Goal: Task Accomplishment & Management: Manage account settings

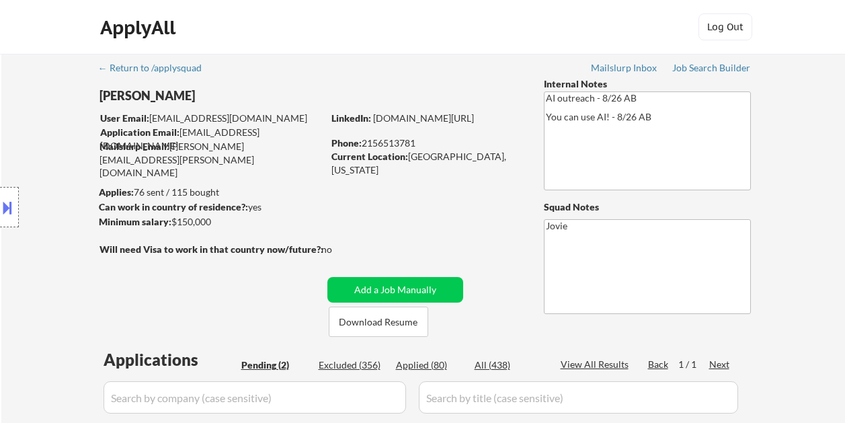
select select ""pending""
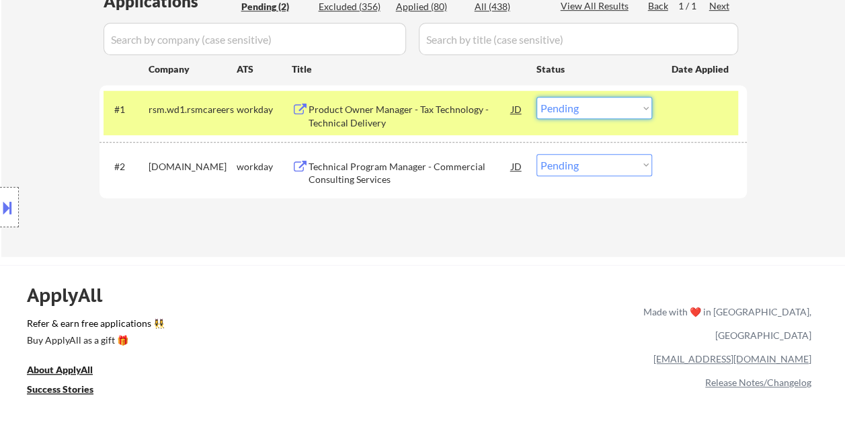
scroll to position [359, 0]
click at [537, 97] on select "Choose an option... Pending Applied Excluded (Questions) Excluded (Expired) Exc…" at bounding box center [595, 108] width 116 height 22
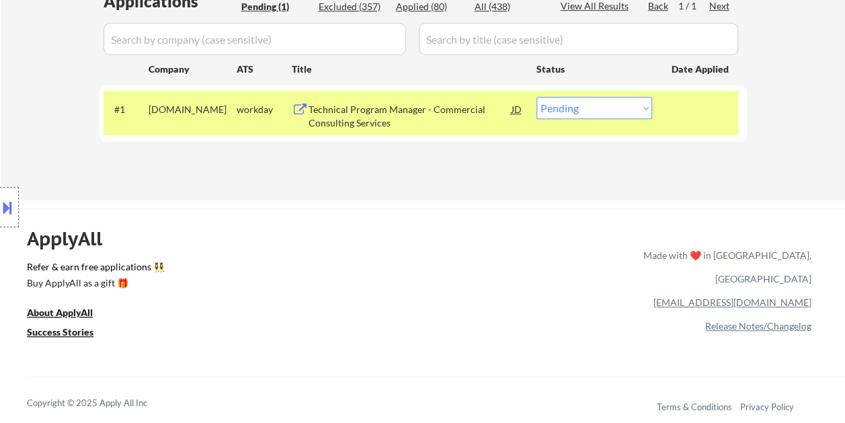
click at [672, 112] on div at bounding box center [701, 109] width 59 height 24
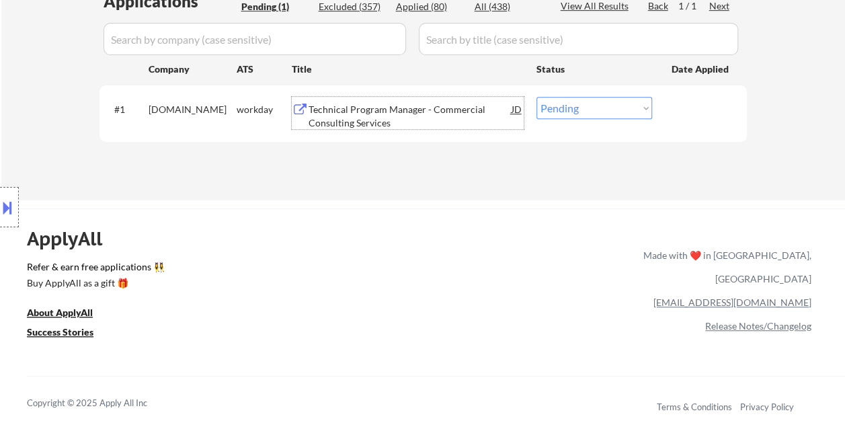
click at [386, 102] on div "Technical Program Manager - Commercial Consulting Services" at bounding box center [410, 113] width 203 height 32
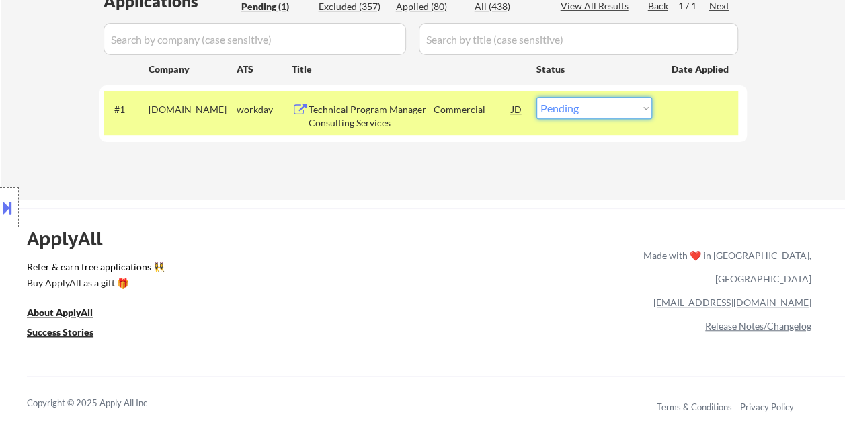
drag, startPoint x: 648, startPoint y: 110, endPoint x: 632, endPoint y: 113, distance: 15.7
click at [647, 110] on select "Choose an option... Pending Applied Excluded (Questions) Excluded (Expired) Exc…" at bounding box center [595, 108] width 116 height 22
select select ""applied""
click at [537, 97] on select "Choose an option... Pending Applied Excluded (Questions) Excluded (Expired) Exc…" at bounding box center [595, 108] width 116 height 22
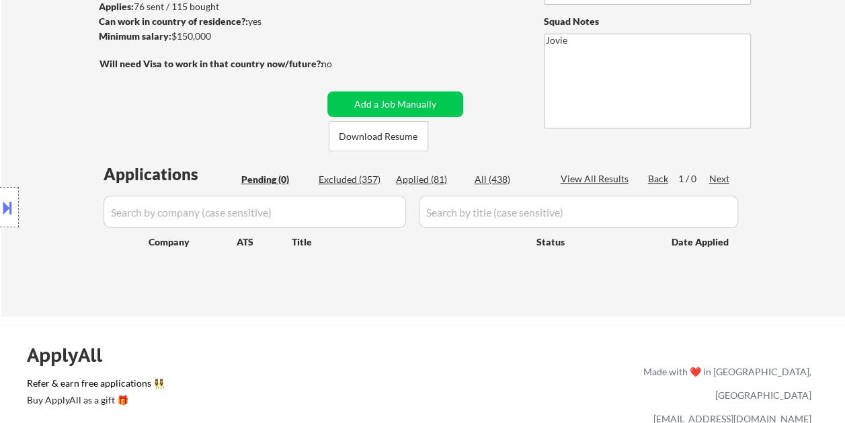
scroll to position [157, 0]
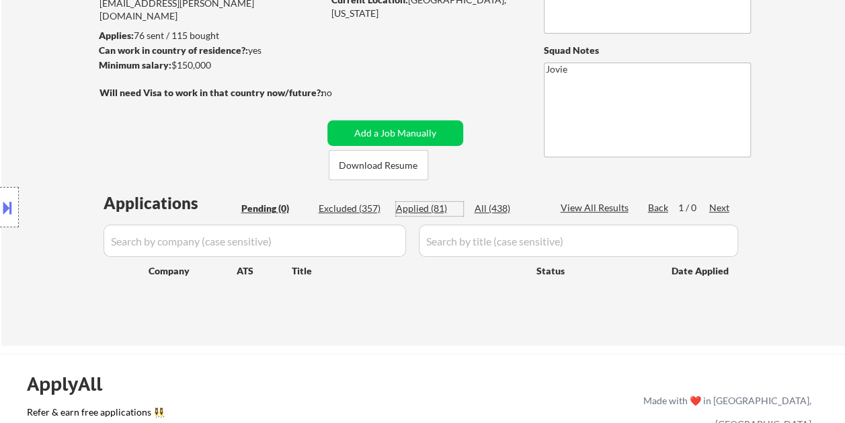
click at [424, 208] on div "Applied (81)" at bounding box center [429, 208] width 67 height 13
select select ""applied""
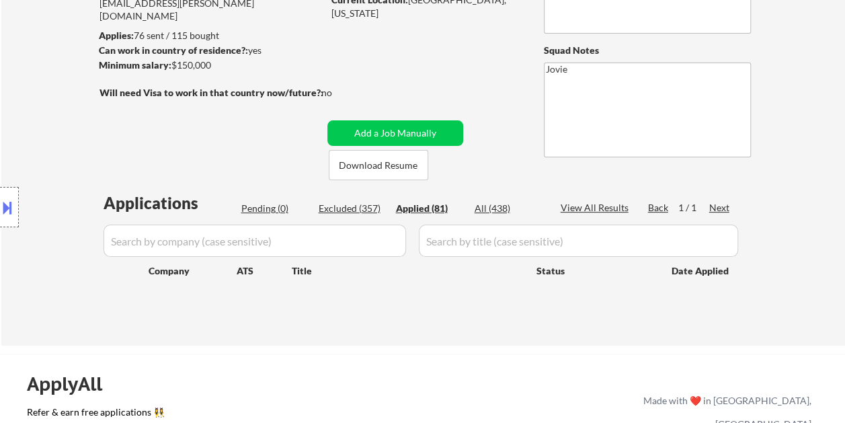
select select ""applied""
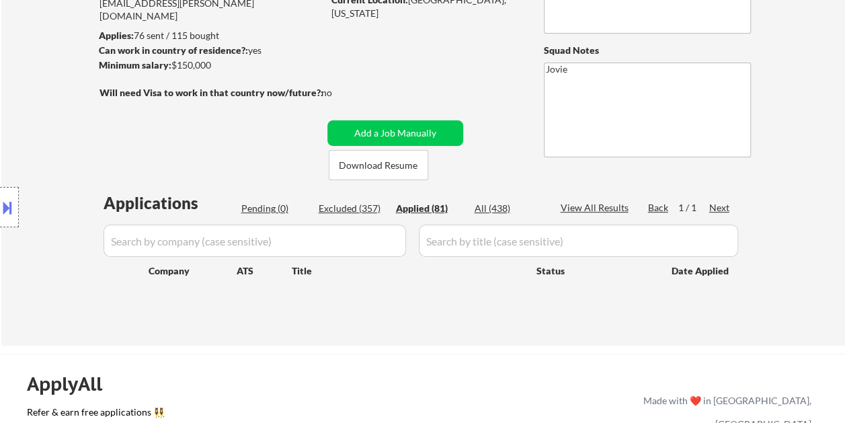
select select ""applied""
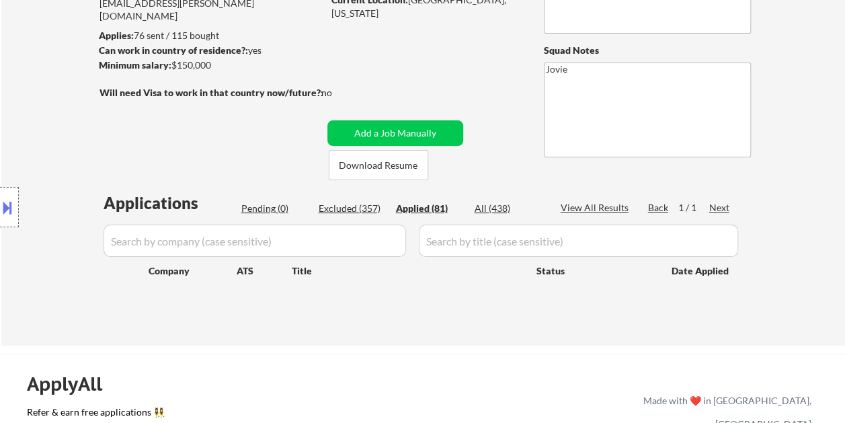
select select ""applied""
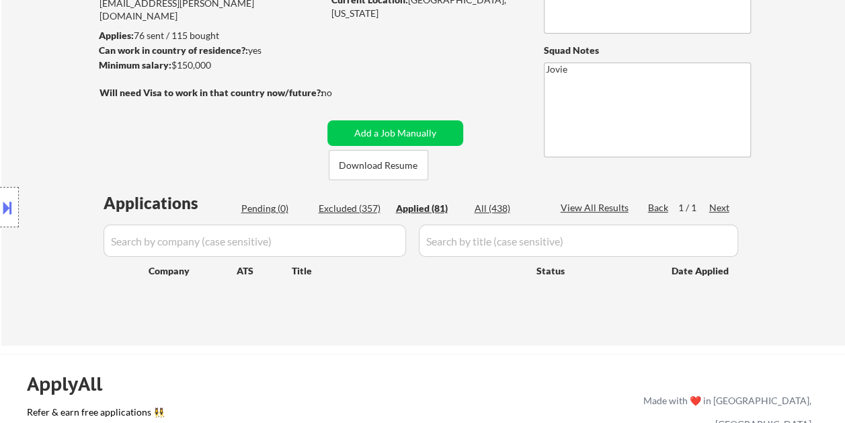
select select ""applied""
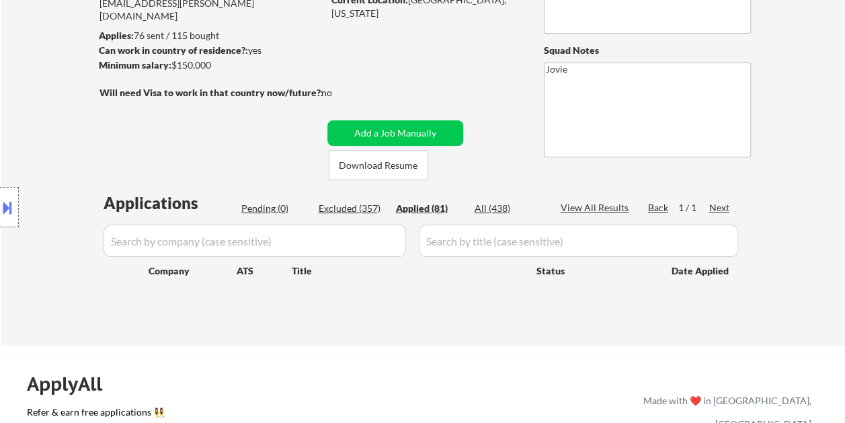
select select ""applied""
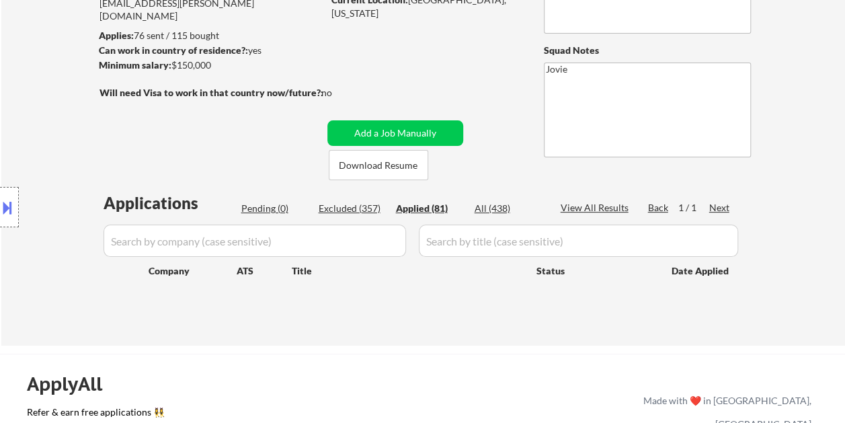
select select ""applied""
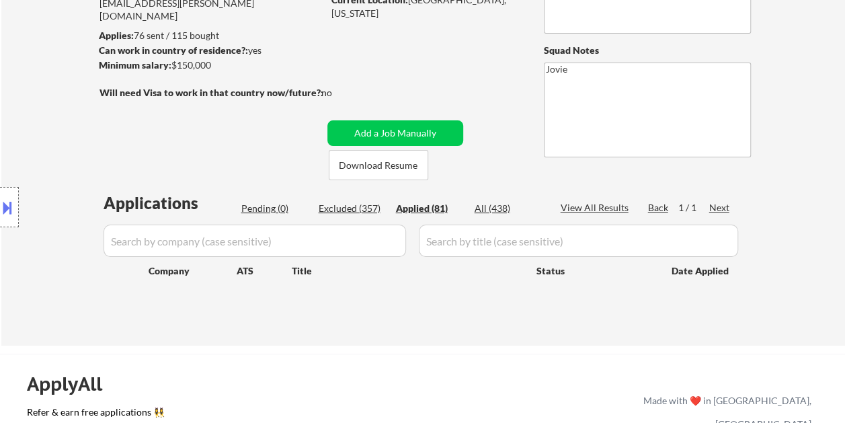
select select ""applied""
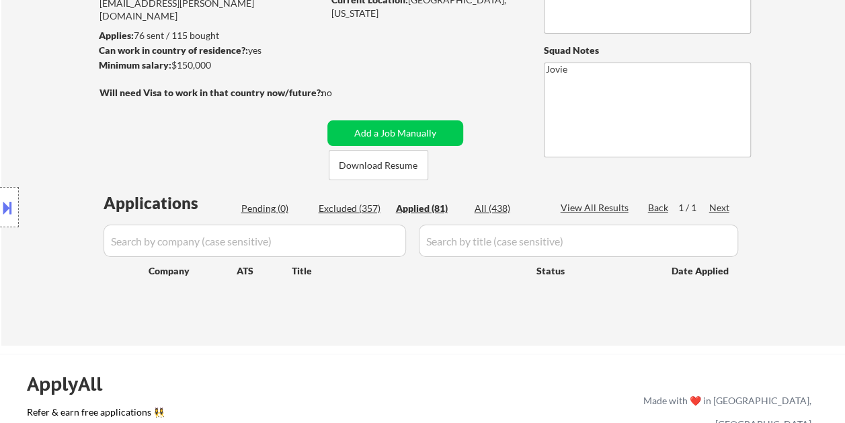
select select ""applied""
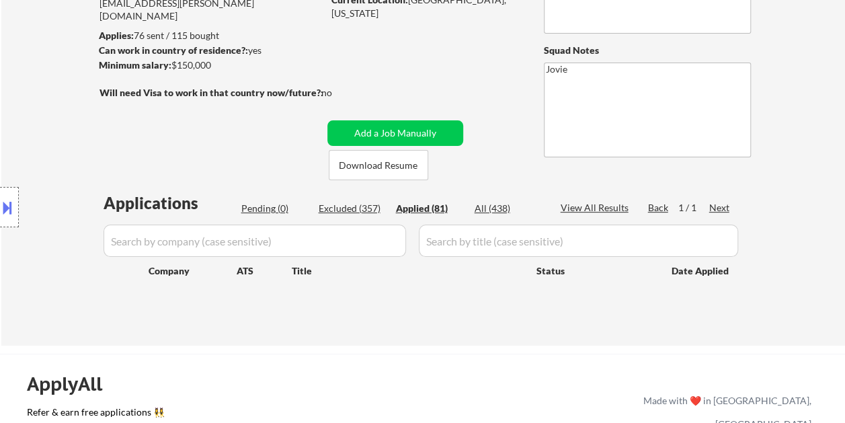
select select ""applied""
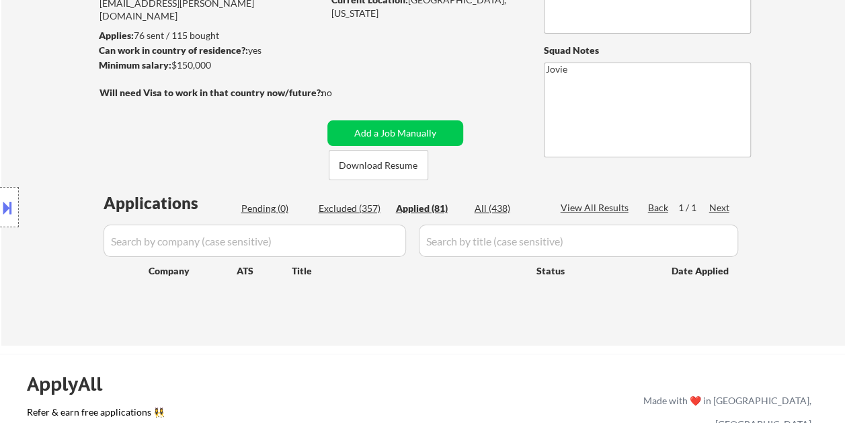
select select ""applied""
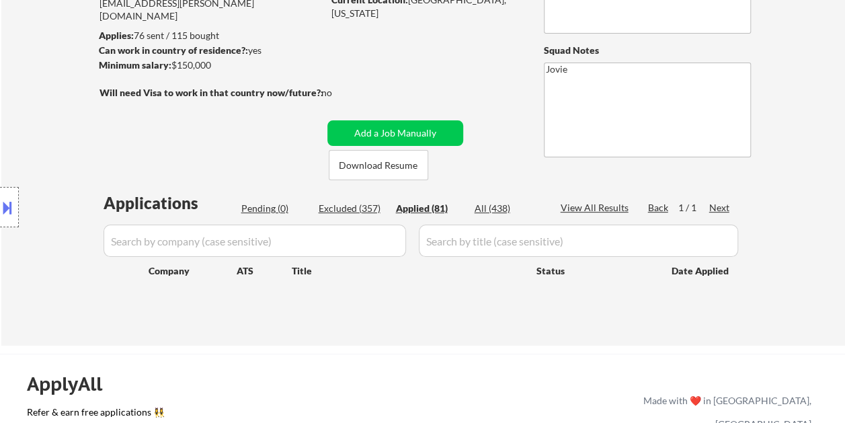
select select ""applied""
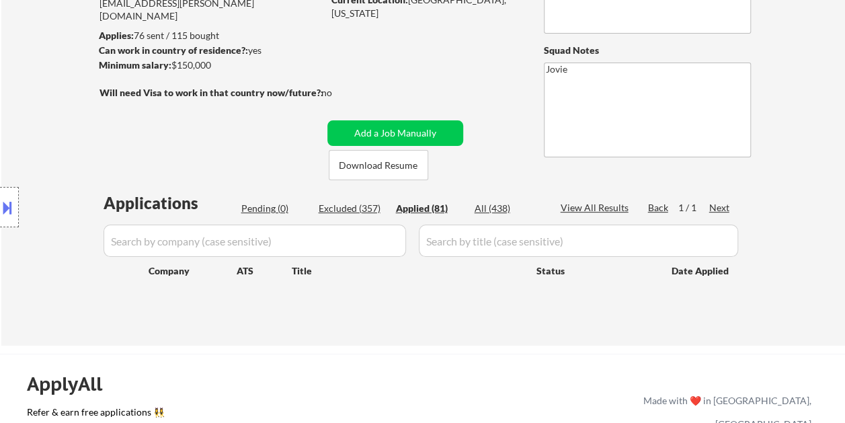
select select ""applied""
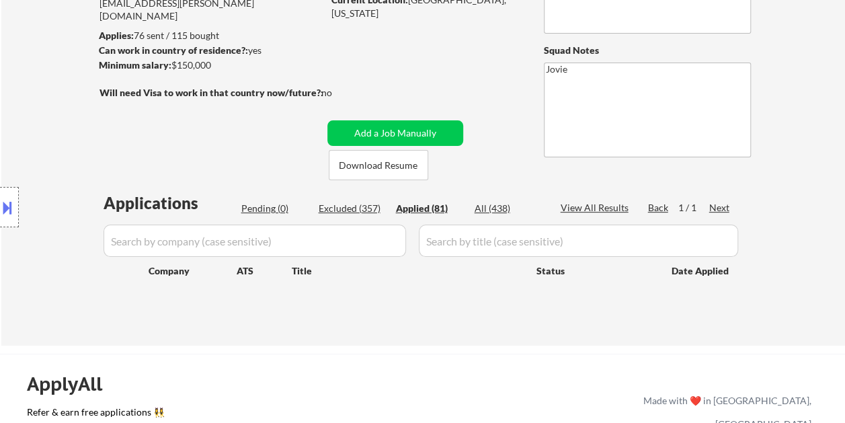
select select ""applied""
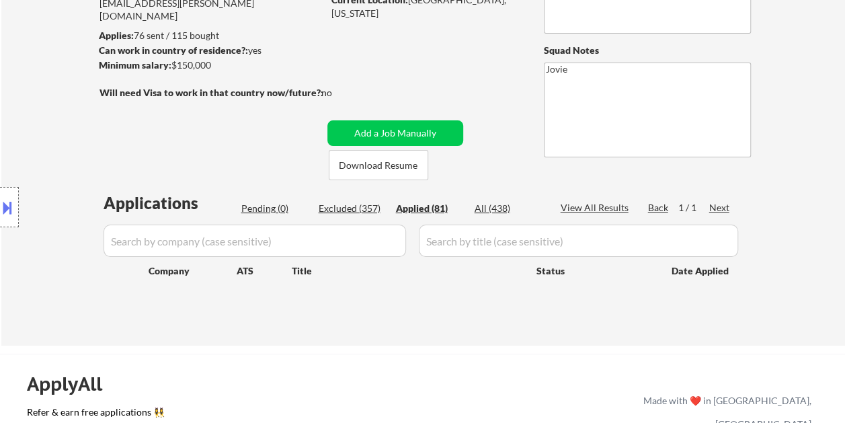
select select ""applied""
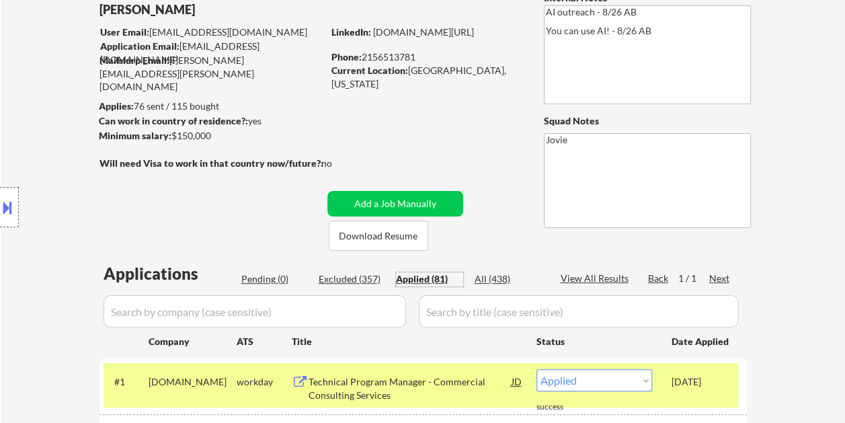
scroll to position [135, 0]
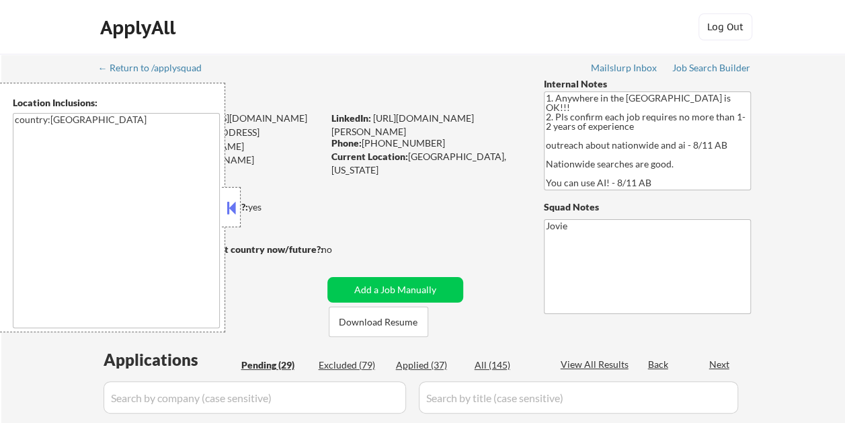
select select ""pending""
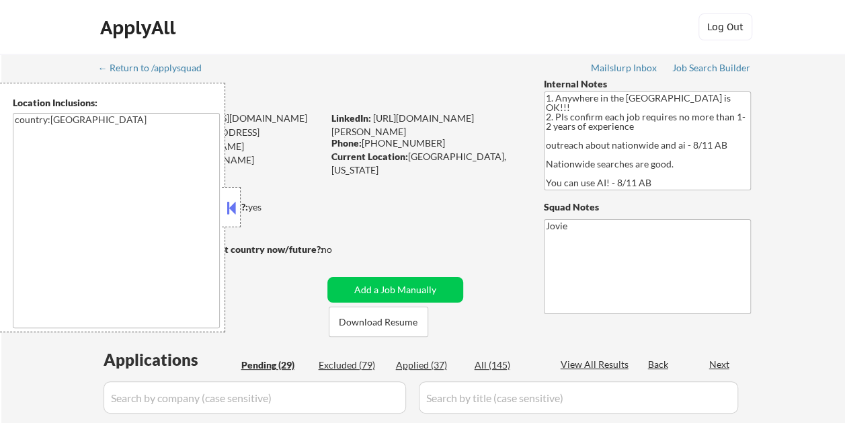
select select ""pending""
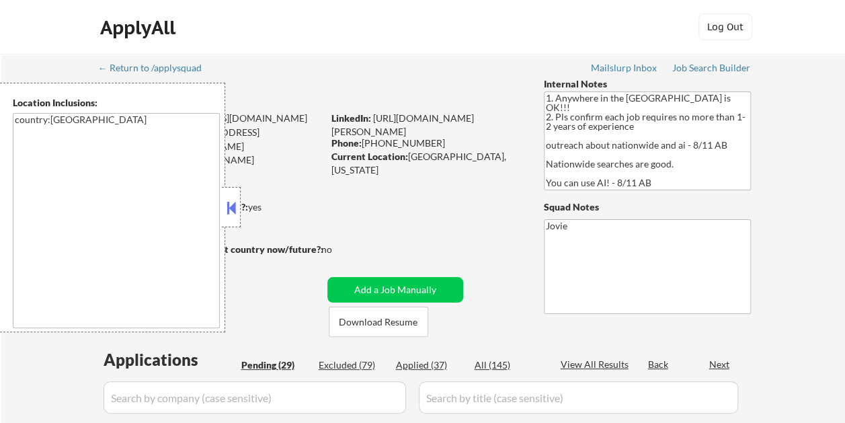
select select ""pending""
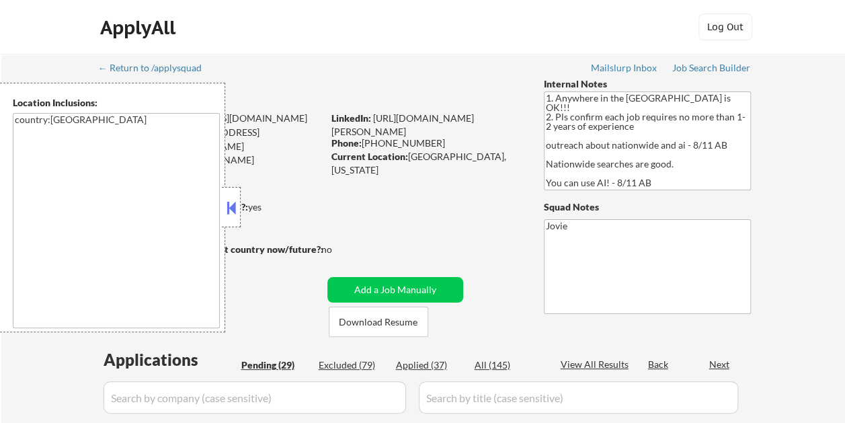
select select ""pending""
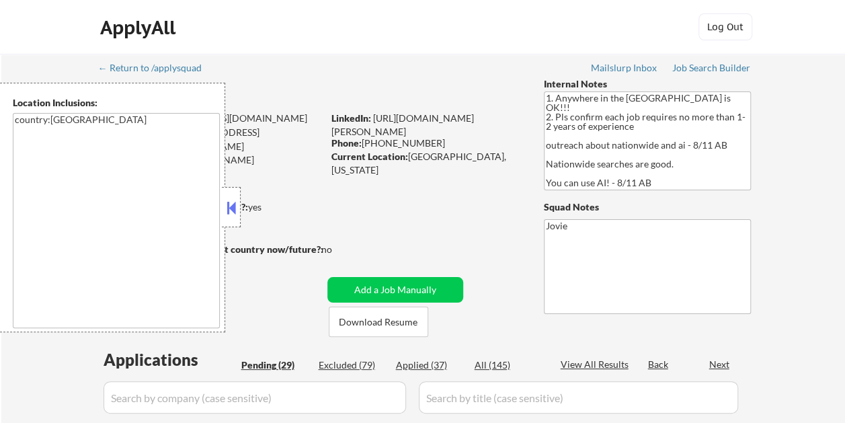
select select ""pending""
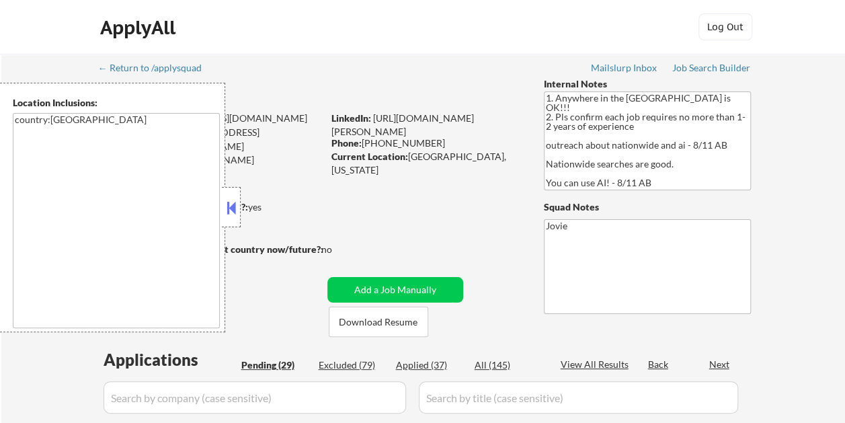
select select ""pending""
click at [231, 203] on button at bounding box center [231, 208] width 15 height 20
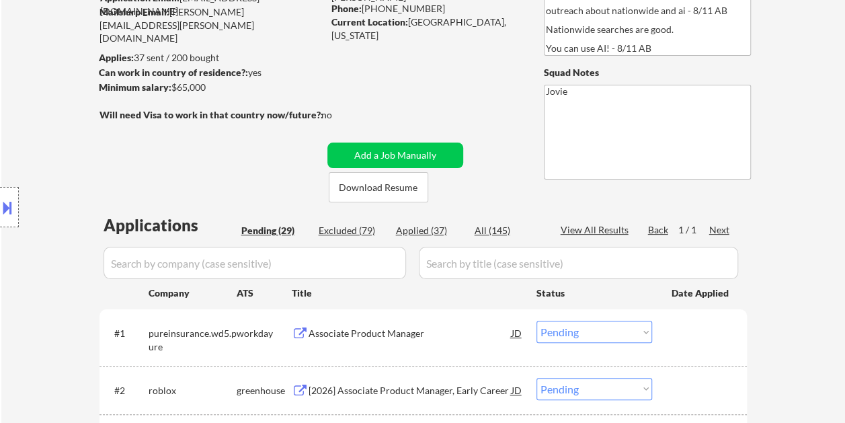
scroll to position [202, 0]
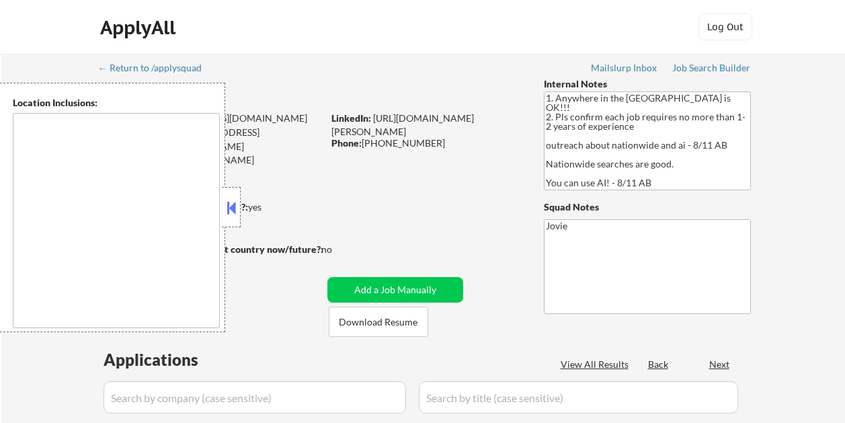
type textarea "country:[GEOGRAPHIC_DATA]"
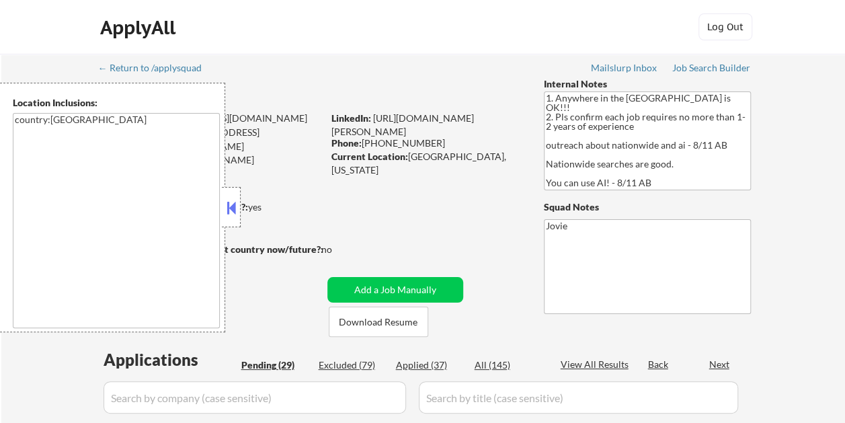
click at [233, 204] on button at bounding box center [231, 208] width 15 height 20
select select ""pending""
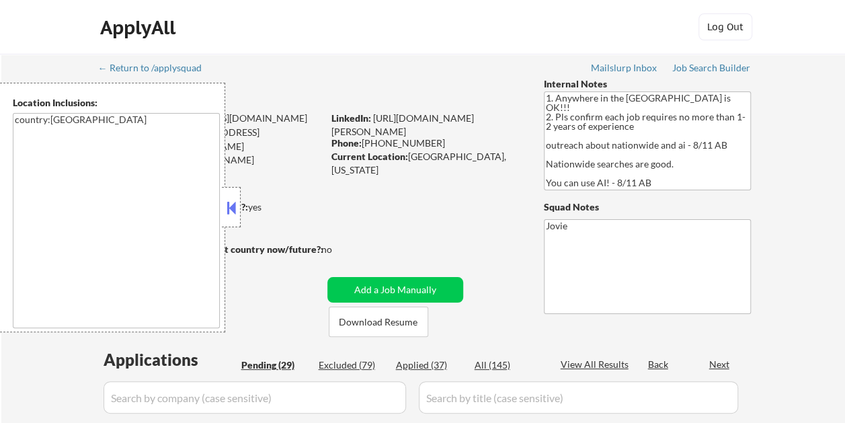
select select ""pending""
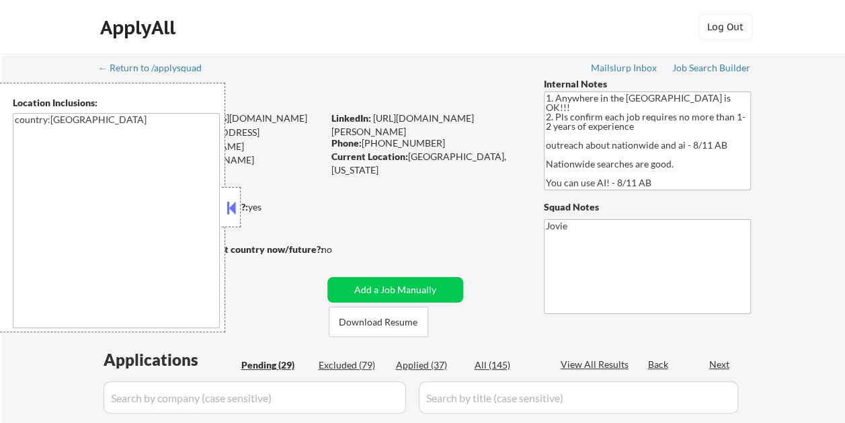
select select ""pending""
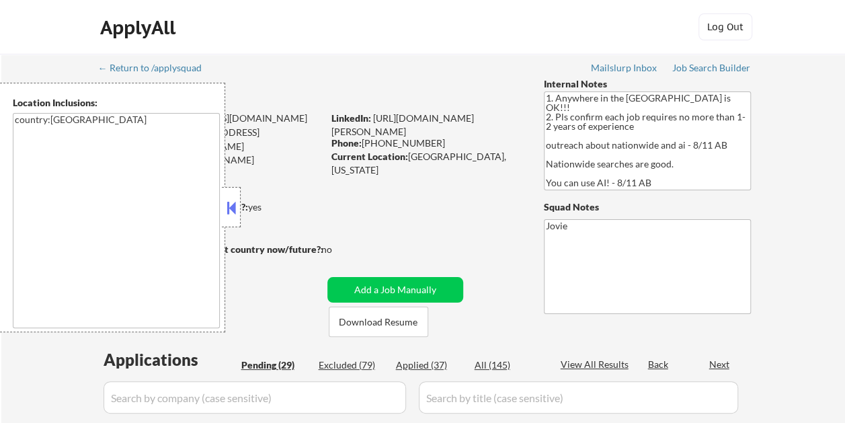
select select ""pending""
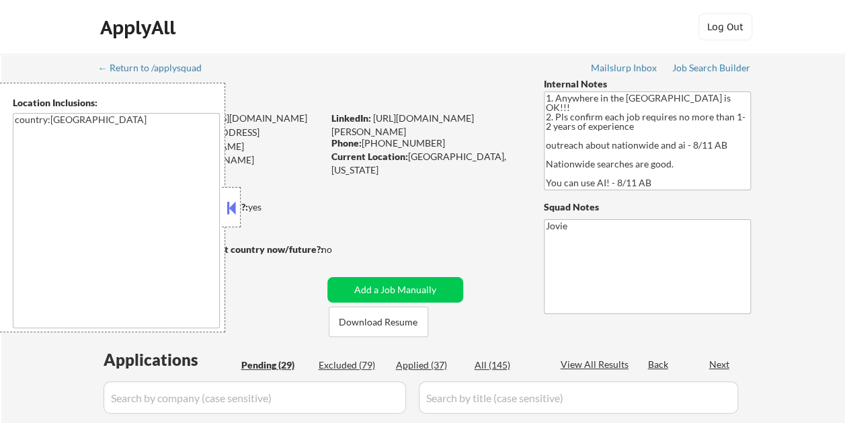
select select ""pending""
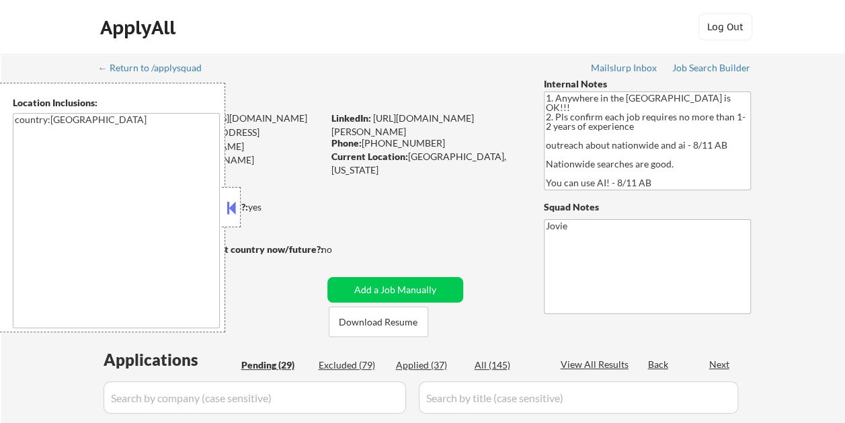
select select ""pending""
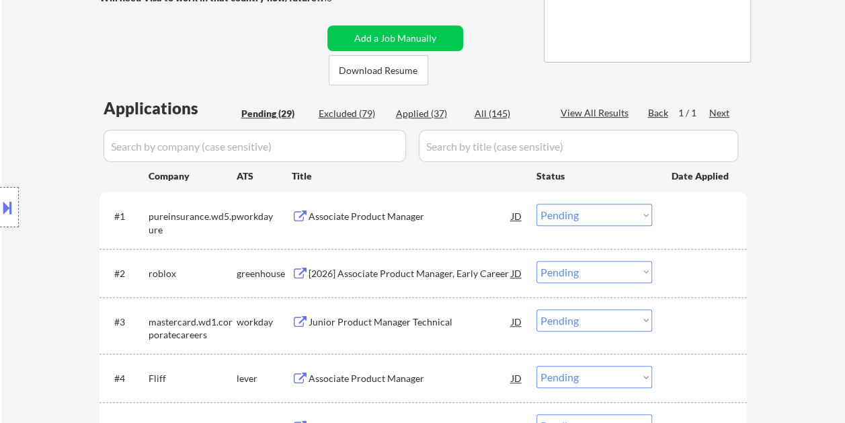
scroll to position [269, 0]
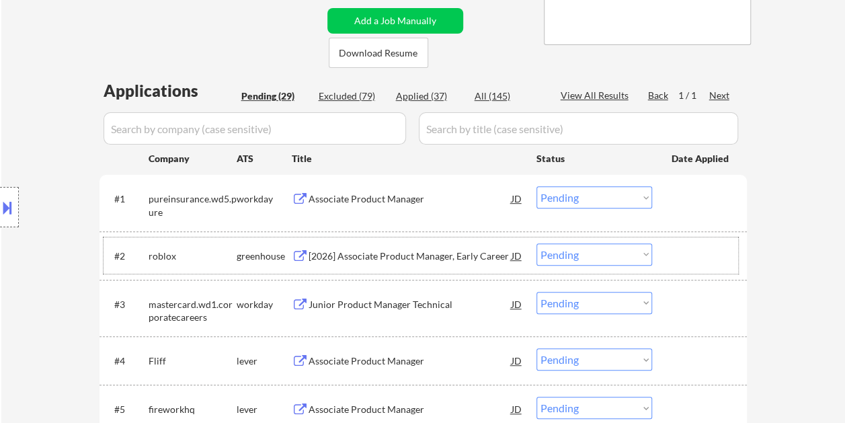
click at [702, 253] on div at bounding box center [701, 255] width 59 height 24
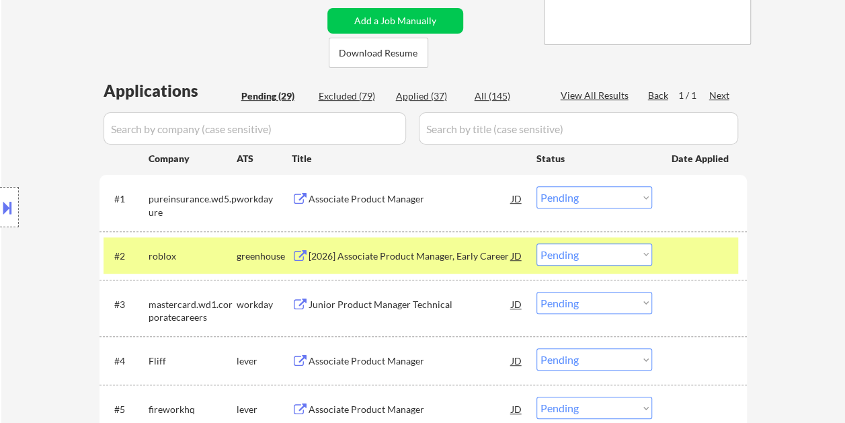
click at [464, 265] on div "[2026] Associate Product Manager, Early Career" at bounding box center [410, 255] width 203 height 24
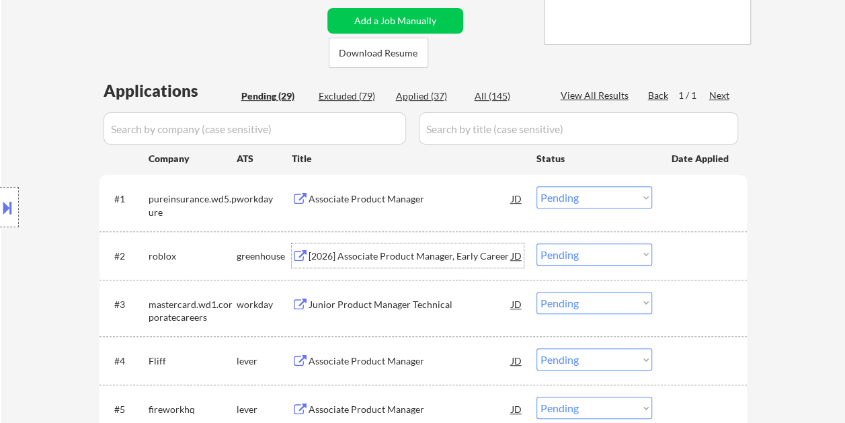
click at [679, 248] on div at bounding box center [701, 255] width 59 height 24
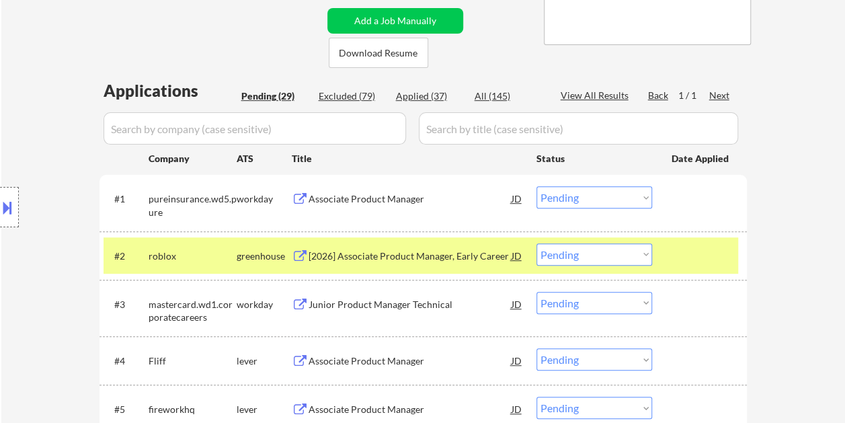
click at [492, 254] on div "[2026] Associate Product Manager, Early Career" at bounding box center [410, 256] width 203 height 13
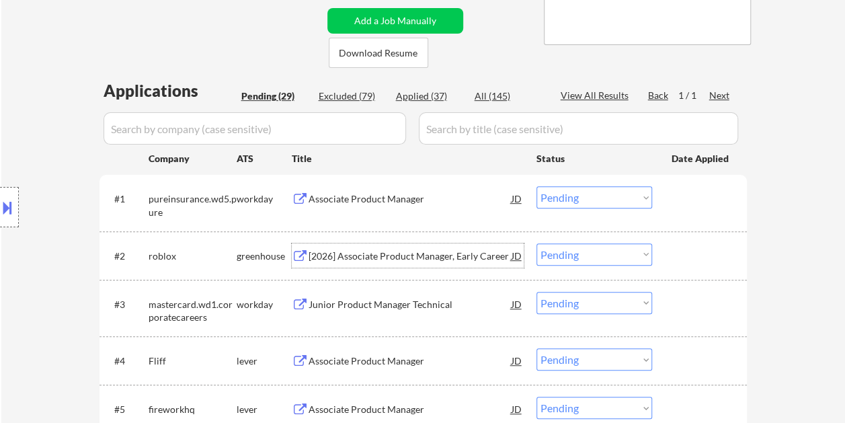
click at [682, 262] on div at bounding box center [701, 255] width 59 height 24
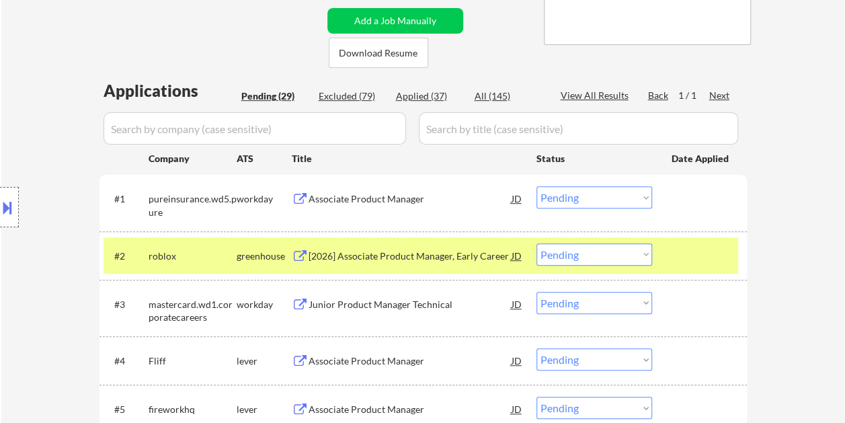
click at [686, 251] on div at bounding box center [701, 255] width 59 height 24
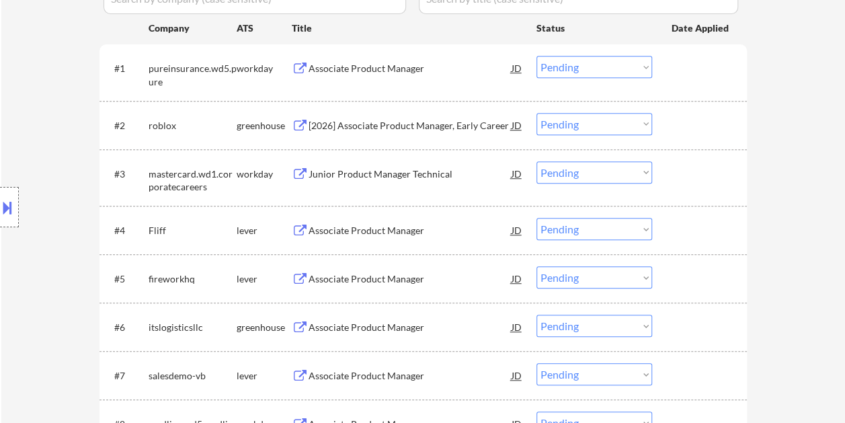
scroll to position [404, 0]
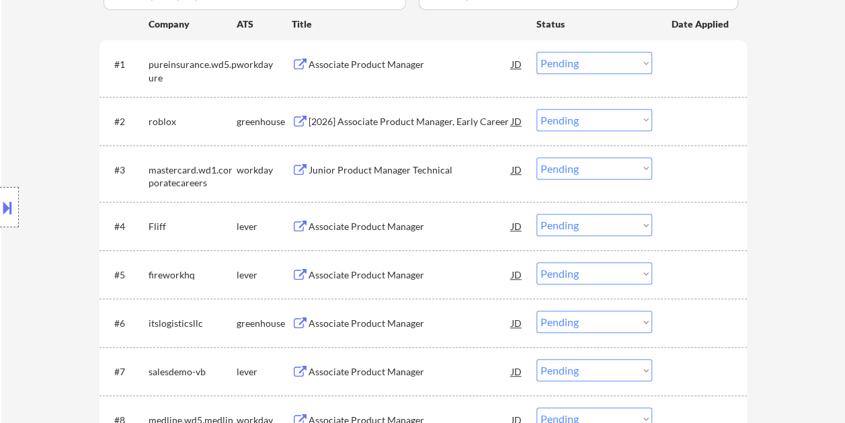
click at [694, 218] on div at bounding box center [701, 226] width 59 height 24
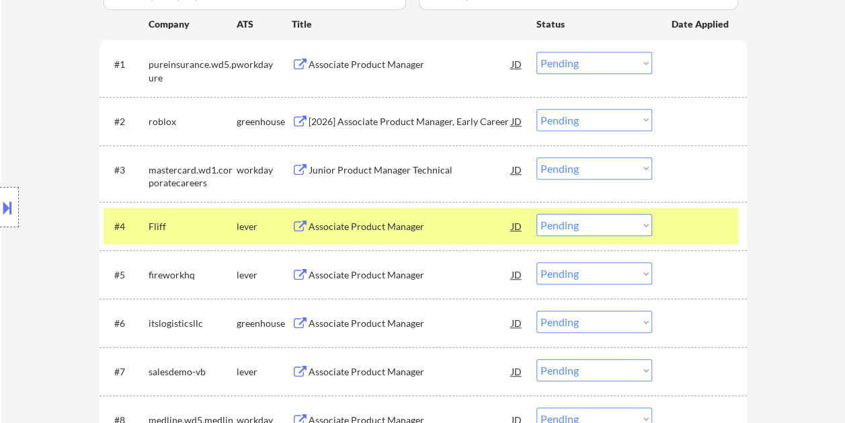
click at [418, 221] on div "Associate Product Manager" at bounding box center [410, 226] width 203 height 13
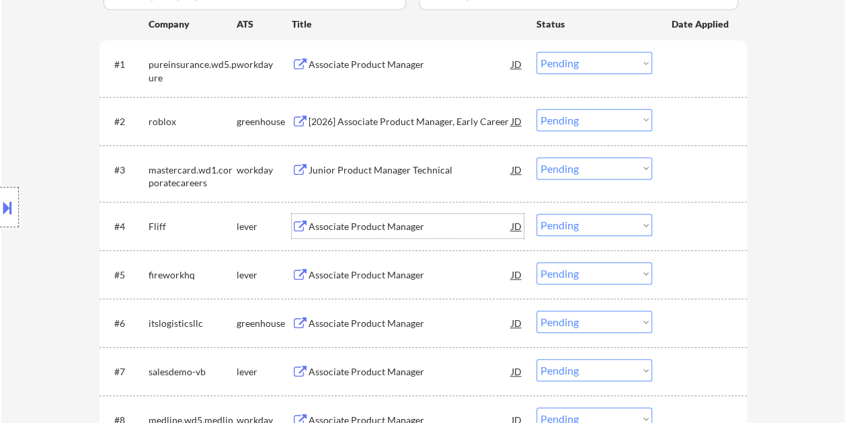
drag, startPoint x: 668, startPoint y: 227, endPoint x: 654, endPoint y: 225, distance: 14.4
click at [659, 225] on div "#4 Fliff lever Associate Product Manager JD Choose an option... Pending Applied…" at bounding box center [421, 226] width 635 height 36
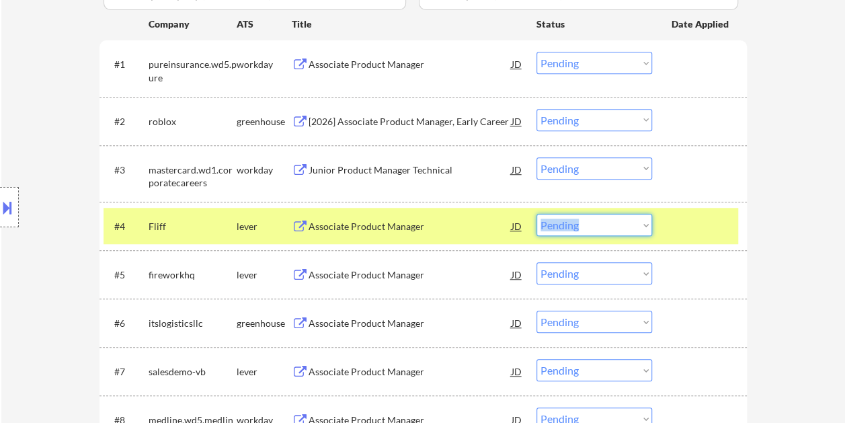
drag, startPoint x: 654, startPoint y: 225, endPoint x: 640, endPoint y: 223, distance: 14.2
click at [640, 223] on select "Choose an option... Pending Applied Excluded (Questions) Excluded (Expired) Exc…" at bounding box center [595, 225] width 116 height 22
click at [537, 214] on select "Choose an option... Pending Applied Excluded (Questions) Excluded (Expired) Exc…" at bounding box center [595, 225] width 116 height 22
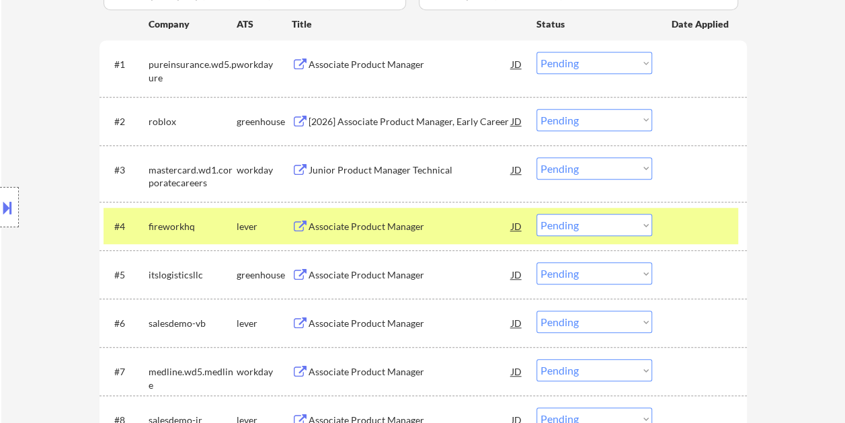
click at [693, 221] on div at bounding box center [701, 226] width 59 height 24
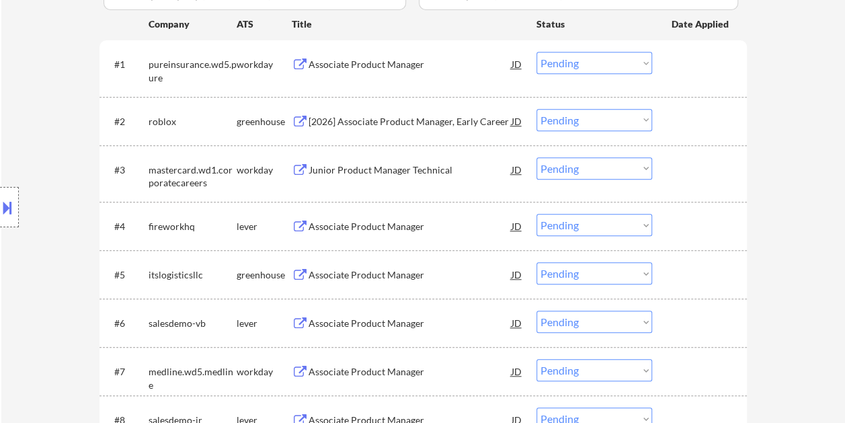
click at [687, 221] on div at bounding box center [701, 226] width 59 height 24
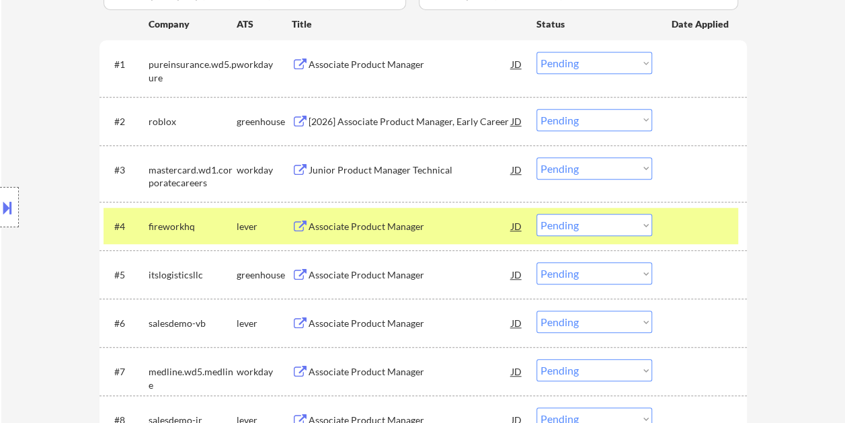
click at [404, 231] on div "Associate Product Manager" at bounding box center [410, 226] width 203 height 13
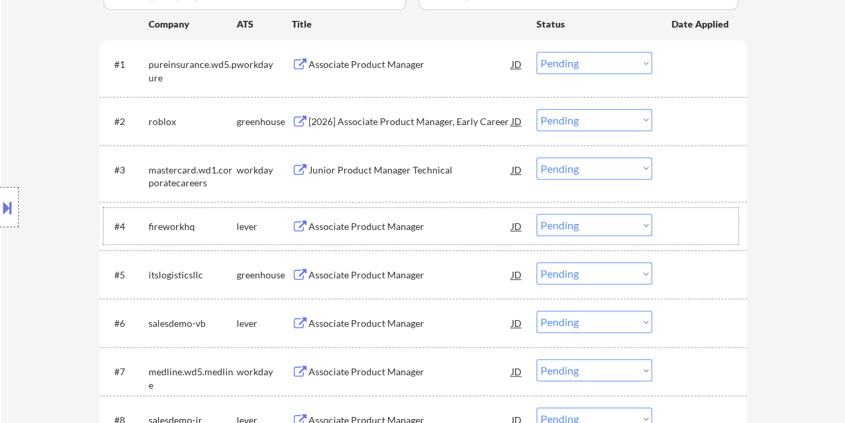
click at [716, 236] on div at bounding box center [701, 226] width 59 height 24
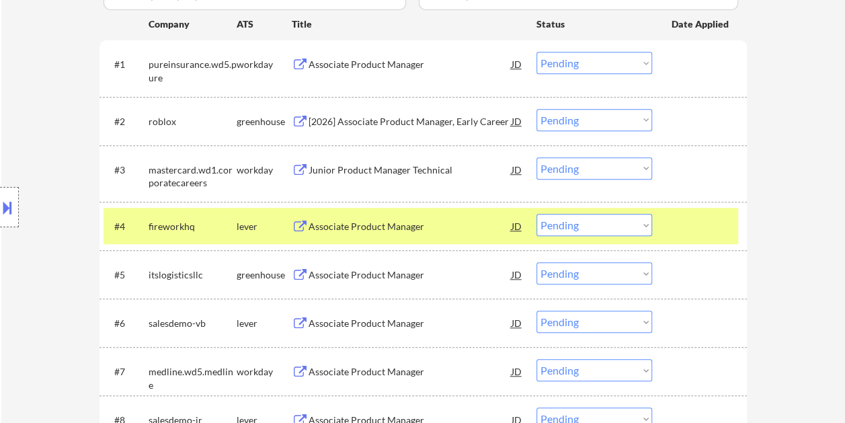
scroll to position [0, 0]
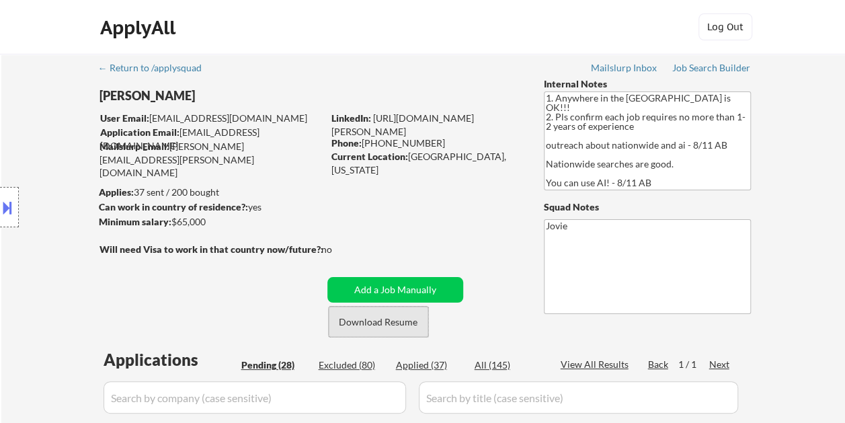
click at [365, 321] on button "Download Resume" at bounding box center [379, 322] width 100 height 30
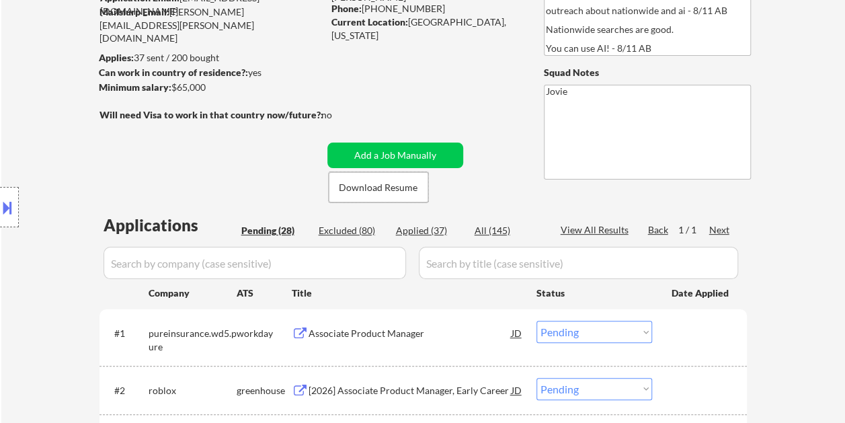
scroll to position [336, 0]
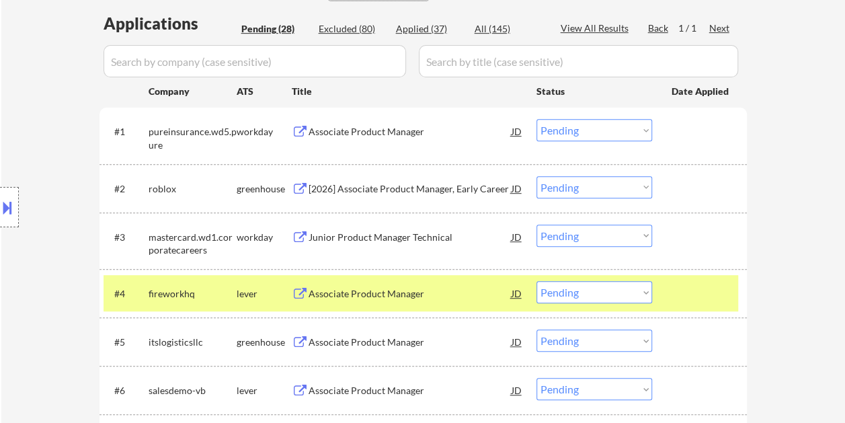
click at [646, 291] on select "Choose an option... Pending Applied Excluded (Questions) Excluded (Expired) Exc…" at bounding box center [595, 292] width 116 height 22
click at [537, 281] on select "Choose an option... Pending Applied Excluded (Questions) Excluded (Expired) Exc…" at bounding box center [595, 292] width 116 height 22
select select ""pending""
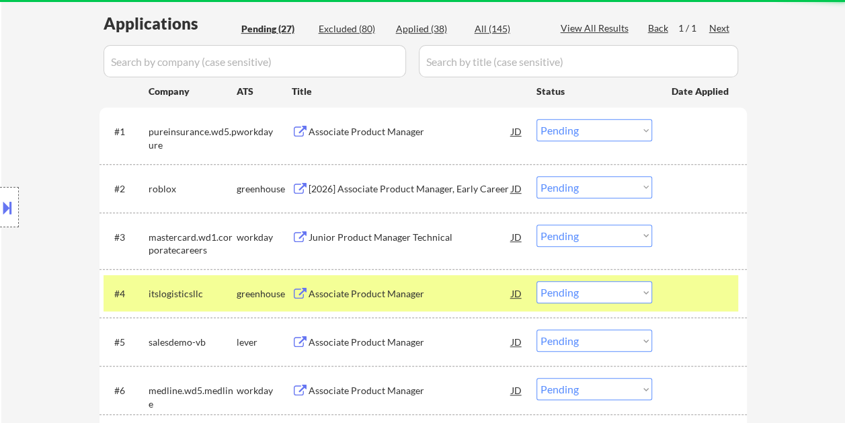
click at [693, 292] on div at bounding box center [701, 293] width 59 height 24
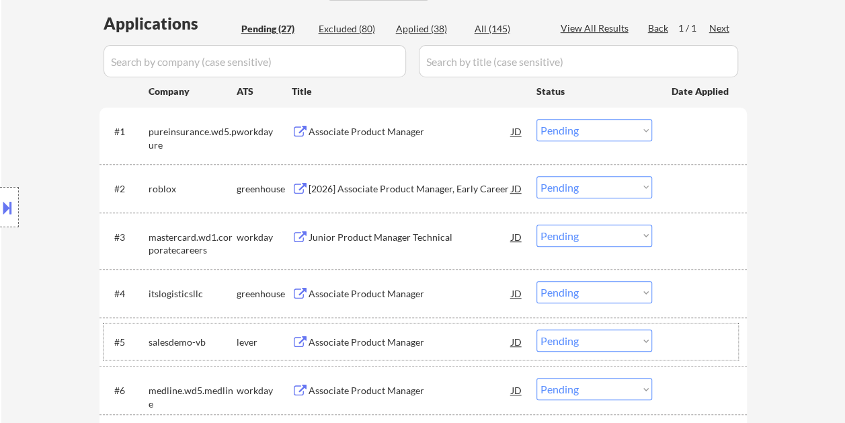
click at [683, 346] on div at bounding box center [701, 342] width 59 height 24
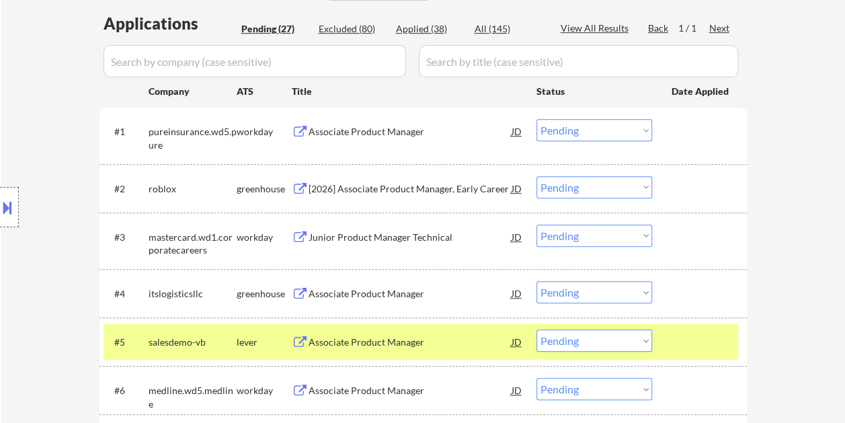
click at [475, 343] on div "Associate Product Manager" at bounding box center [410, 342] width 203 height 13
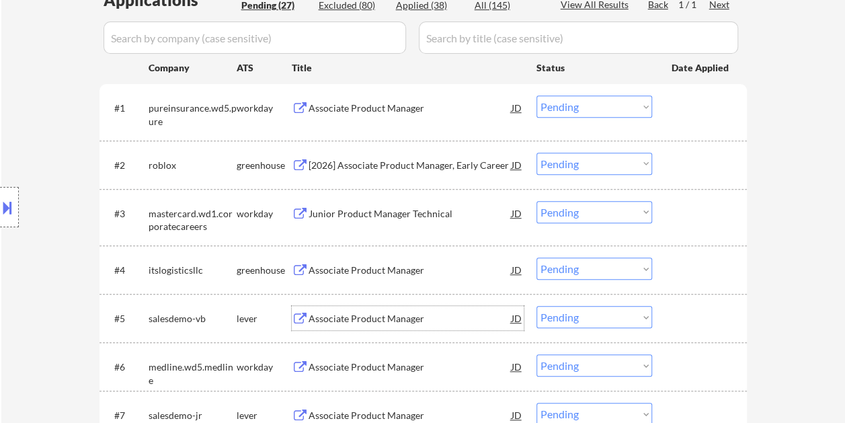
scroll to position [538, 0]
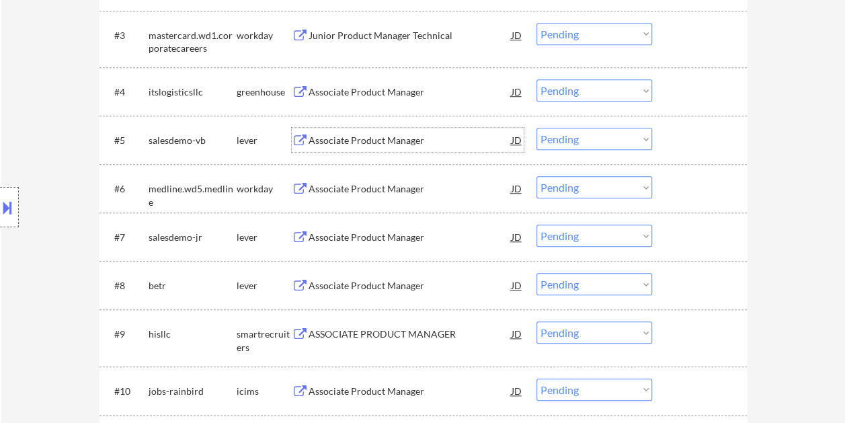
drag, startPoint x: 693, startPoint y: 241, endPoint x: 658, endPoint y: 241, distance: 34.3
click at [693, 241] on div at bounding box center [701, 237] width 59 height 24
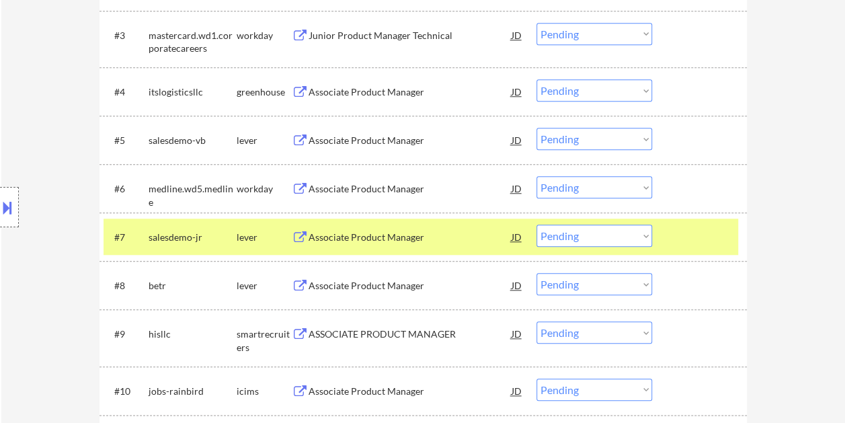
click at [387, 225] on div "Associate Product Manager" at bounding box center [410, 237] width 203 height 24
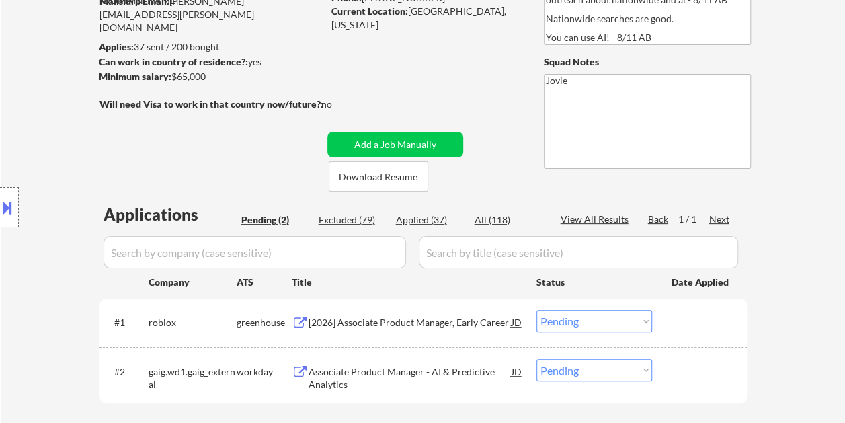
scroll to position [202, 0]
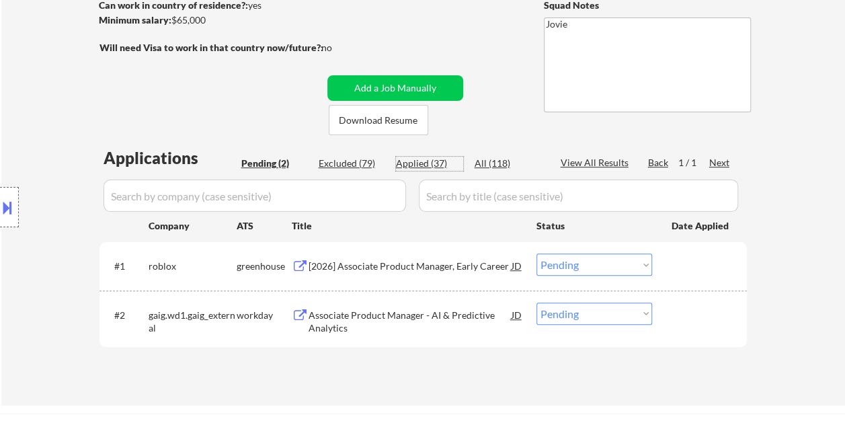
click at [424, 163] on div "Applied (37)" at bounding box center [429, 163] width 67 height 13
select select ""applied""
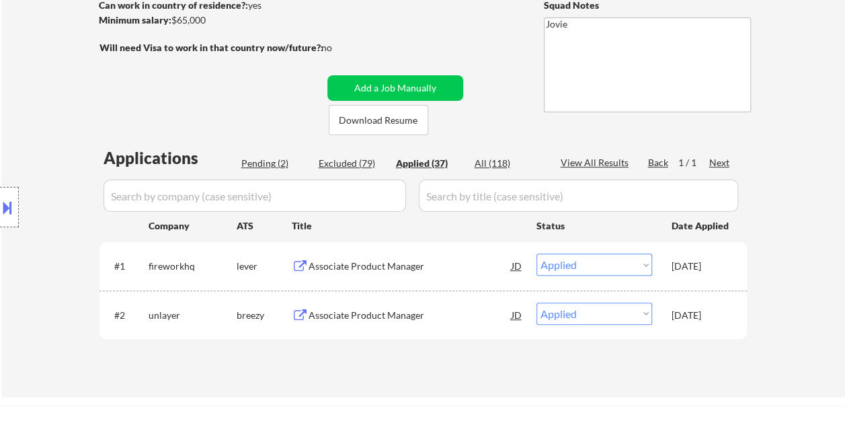
click at [262, 157] on div "Pending (2)" at bounding box center [274, 163] width 67 height 13
select select ""pending""
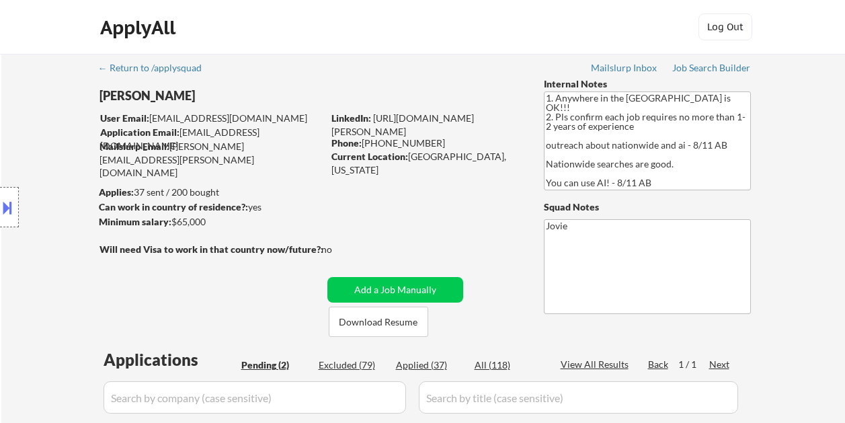
select select ""pending""
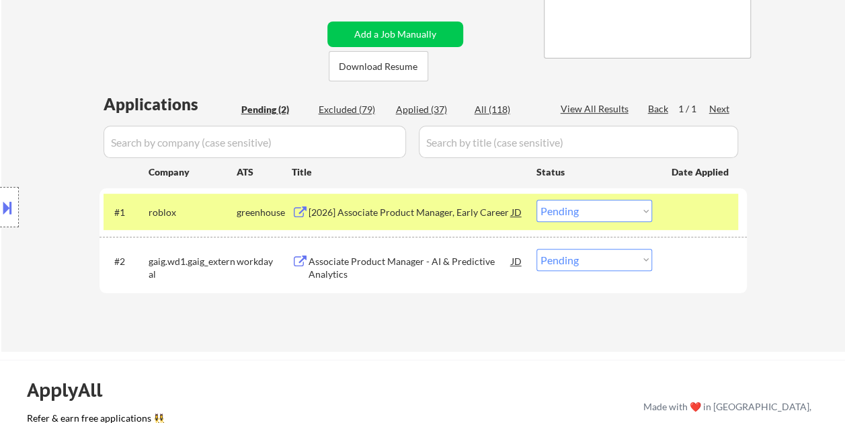
click at [428, 114] on div "Applied (37)" at bounding box center [429, 109] width 67 height 13
select select ""applied""
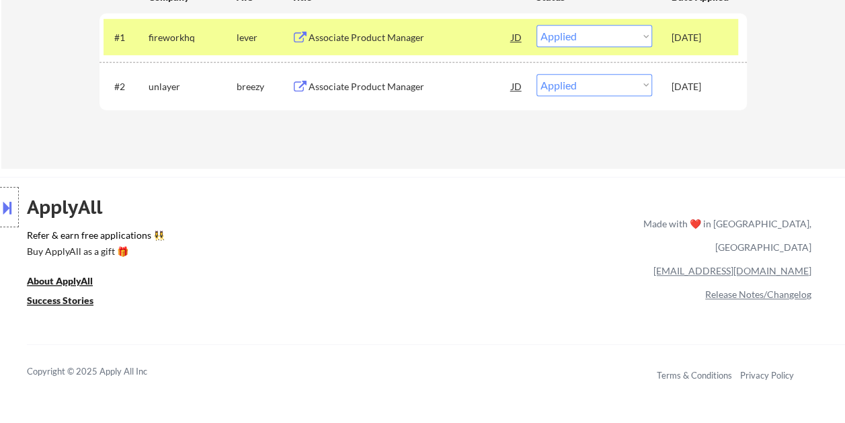
scroll to position [422, 0]
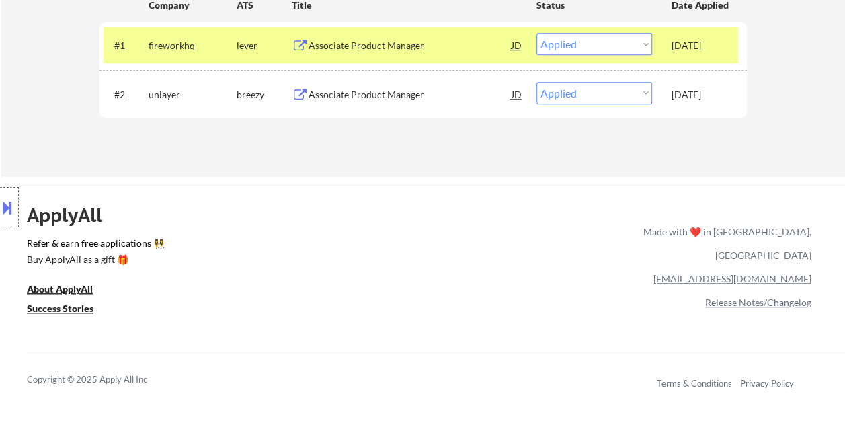
select select ""applied""
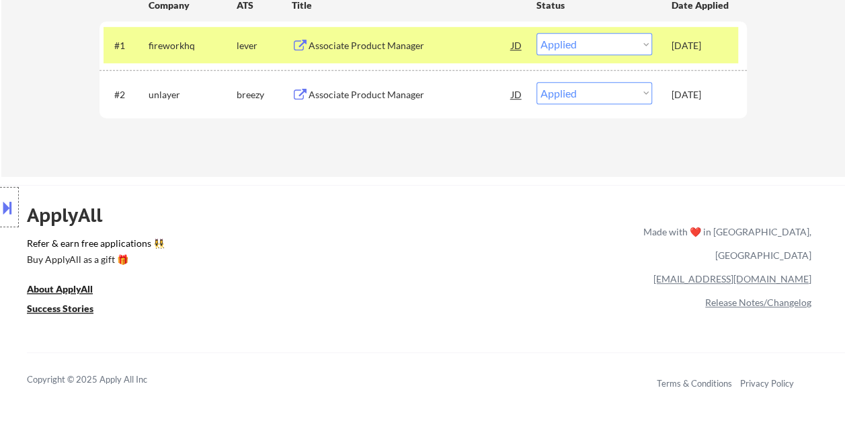
select select ""applied""
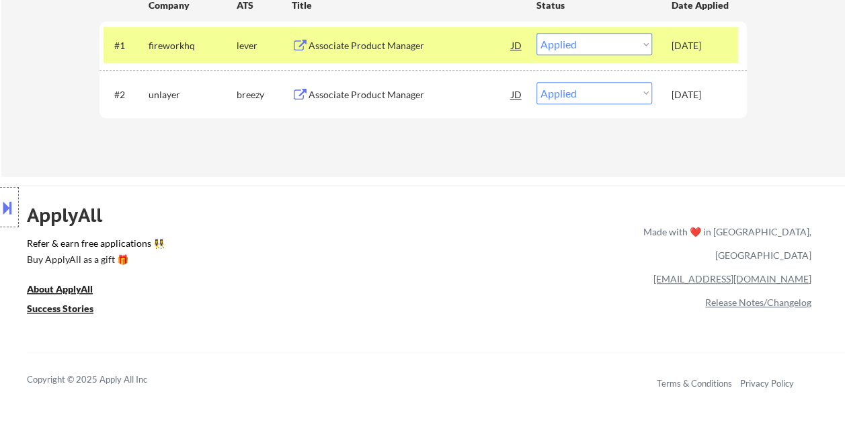
select select ""applied""
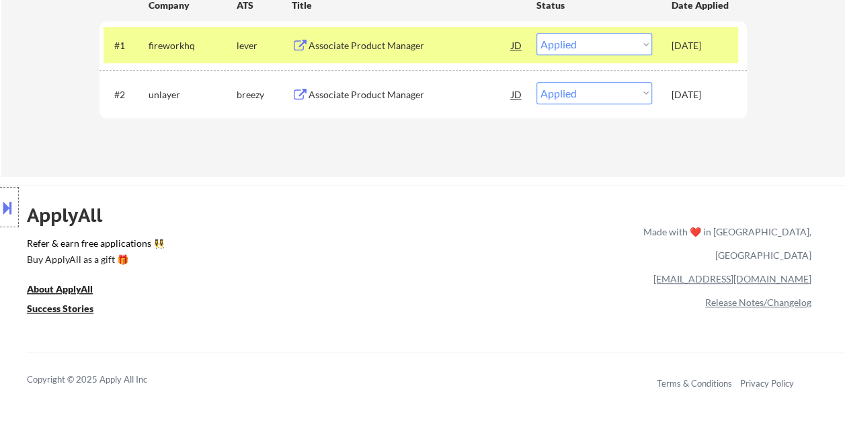
select select ""applied""
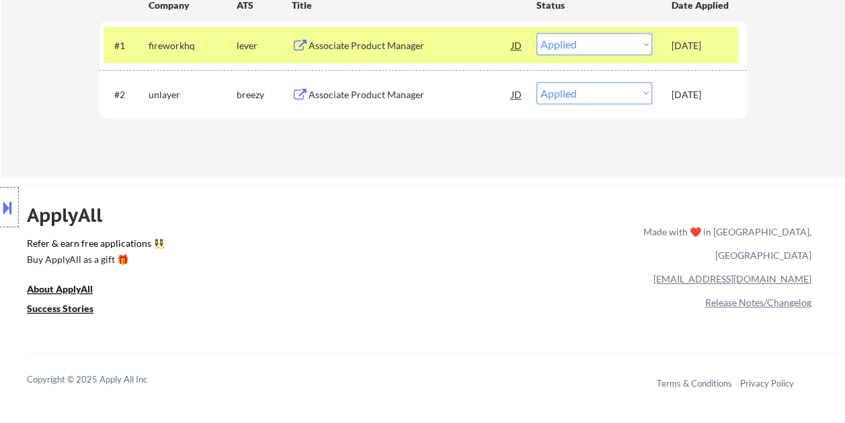
select select ""applied""
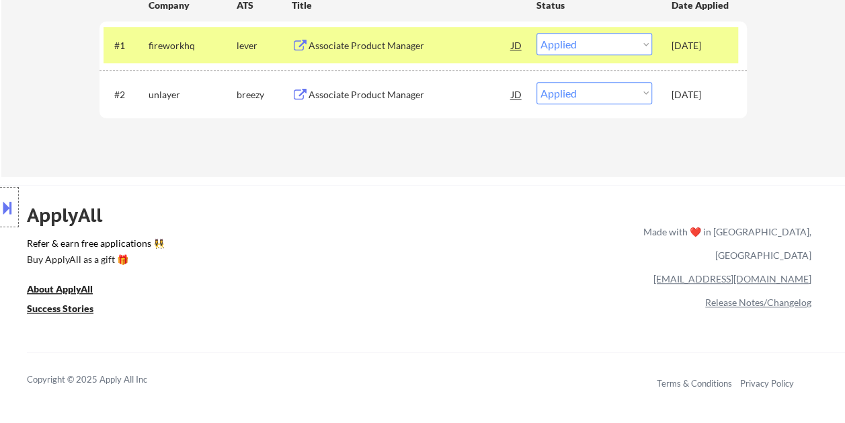
select select ""applied""
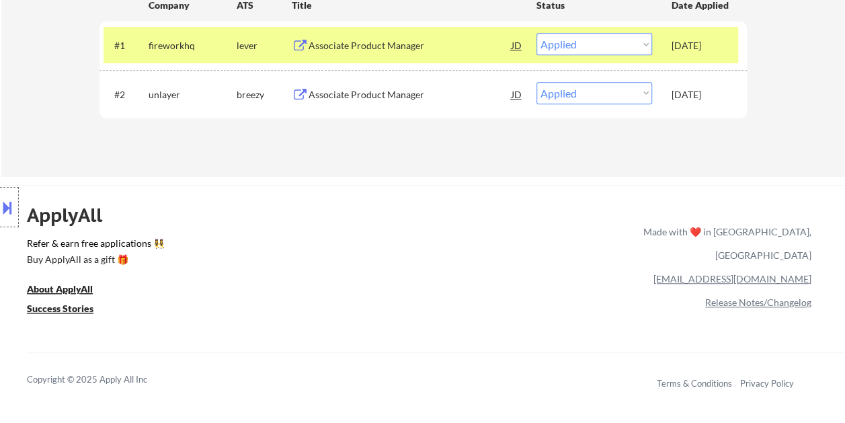
select select ""applied""
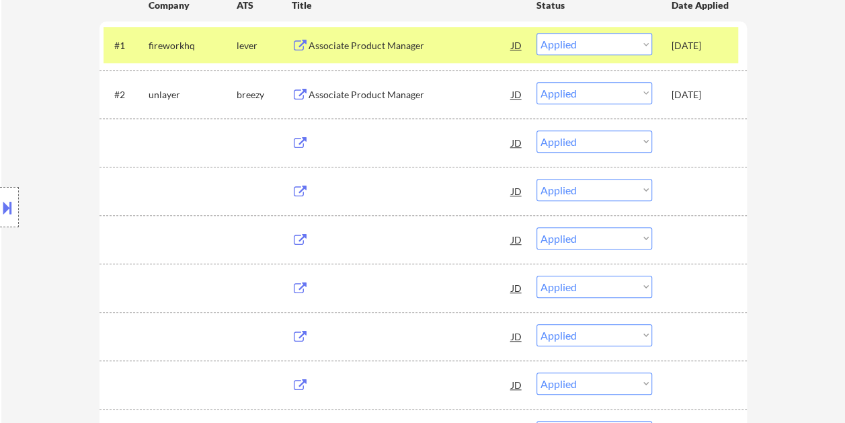
scroll to position [336, 0]
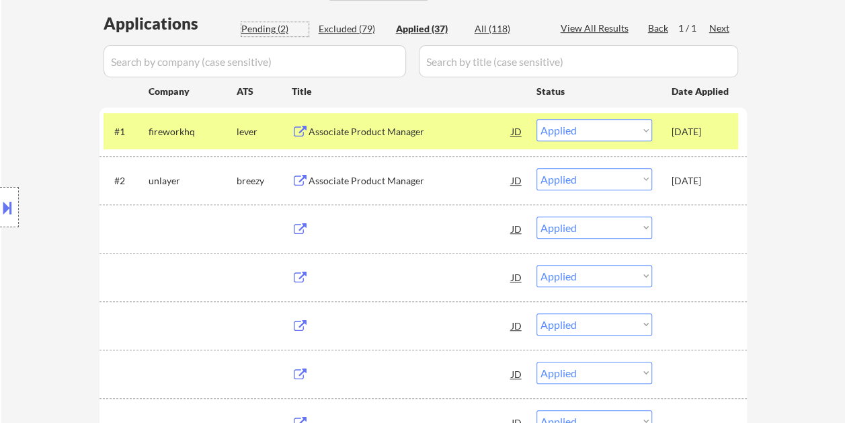
click at [265, 32] on div "Pending (2)" at bounding box center [274, 28] width 67 height 13
select select ""pending""
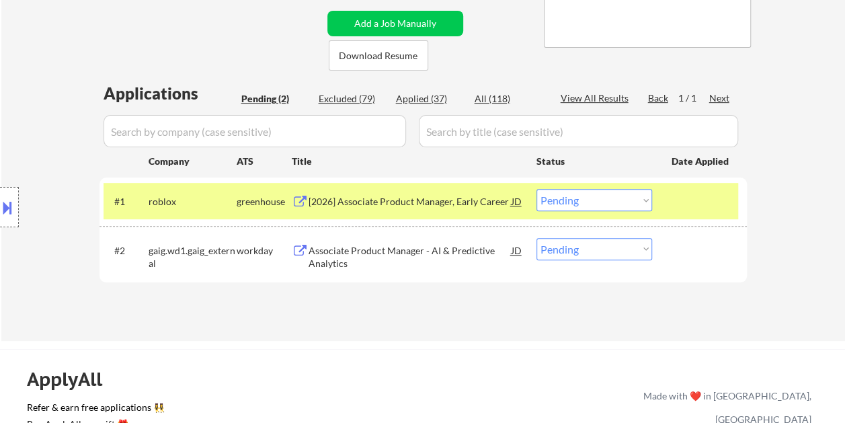
scroll to position [269, 0]
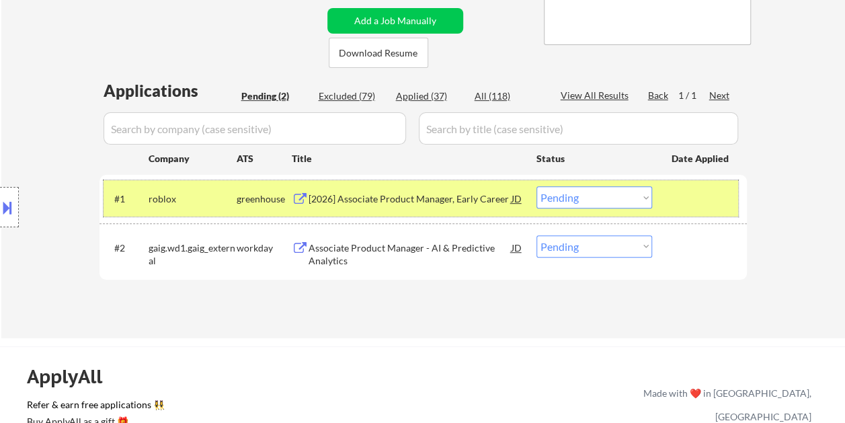
click at [712, 196] on div at bounding box center [701, 198] width 59 height 24
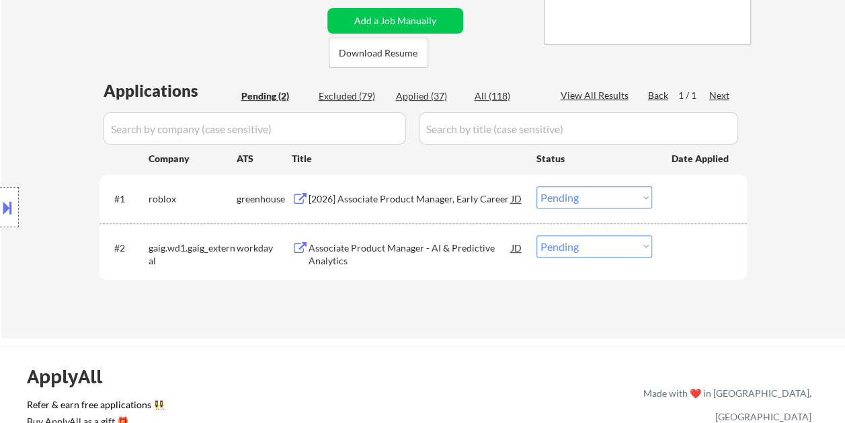
click at [693, 204] on div at bounding box center [701, 198] width 59 height 24
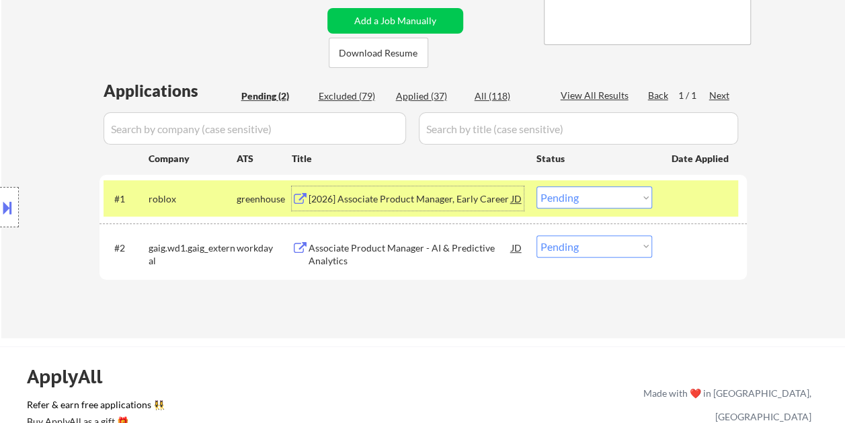
click at [393, 191] on div "[2026] Associate Product Manager, Early Career" at bounding box center [410, 198] width 203 height 24
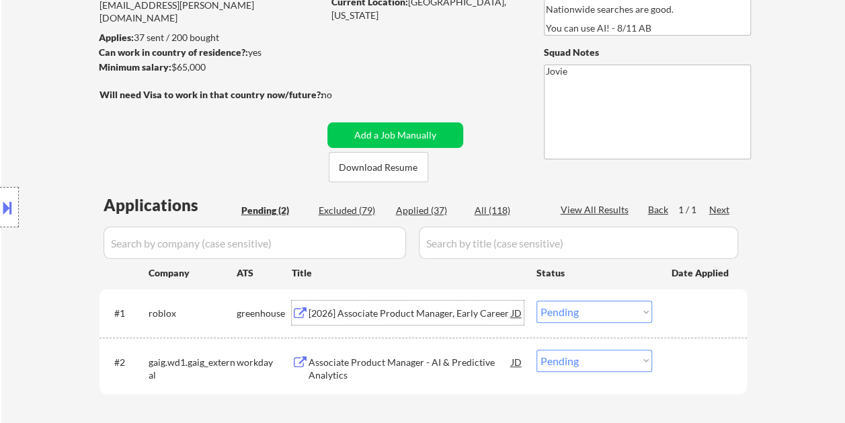
scroll to position [0, 0]
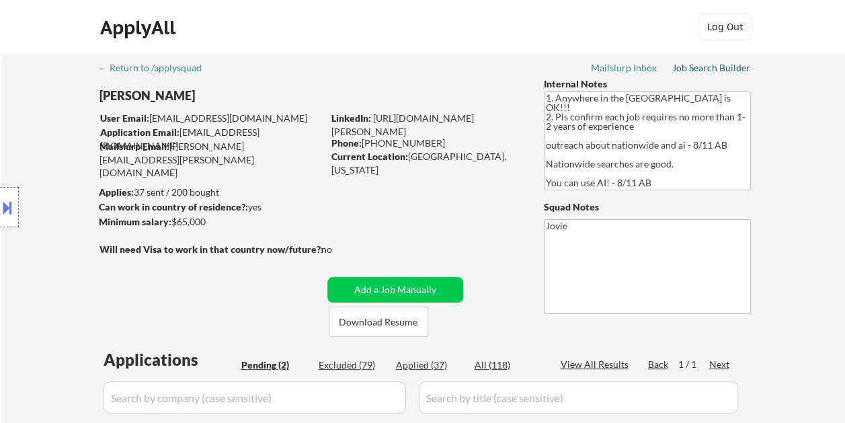
click at [698, 61] on div "← Return to /applysquad Mailslurp Inbox Job Search Builder Michael Flaim User E…" at bounding box center [423, 325] width 671 height 543
click at [697, 69] on div "Job Search Builder" at bounding box center [712, 67] width 79 height 9
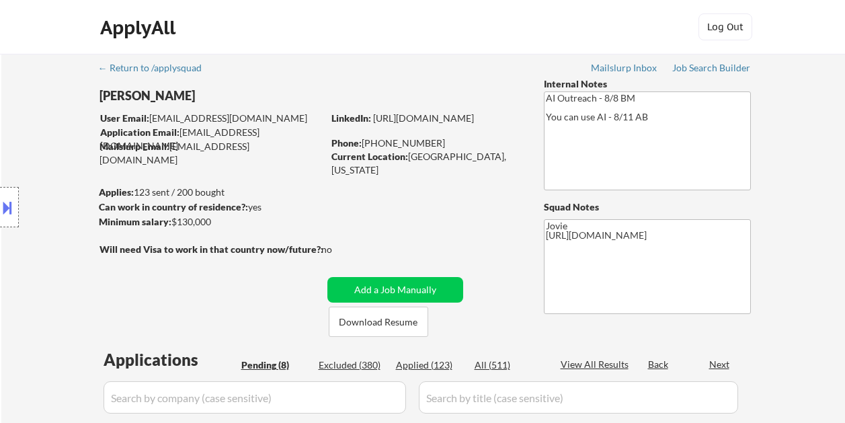
select select ""pending""
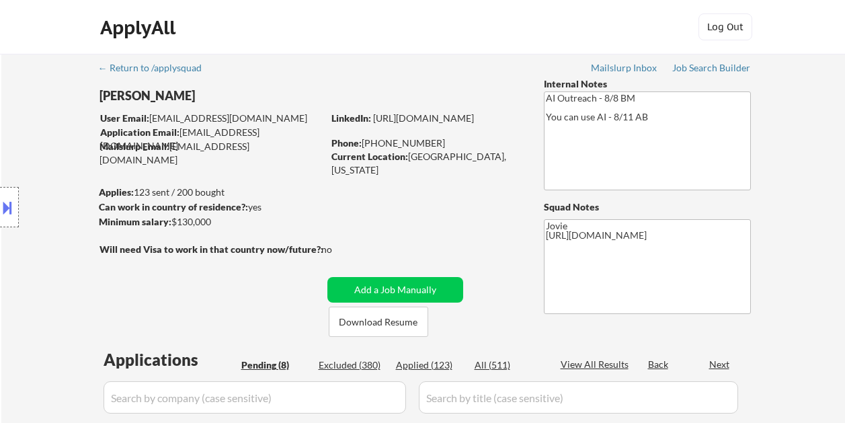
select select ""pending""
